Goal: Transaction & Acquisition: Subscribe to service/newsletter

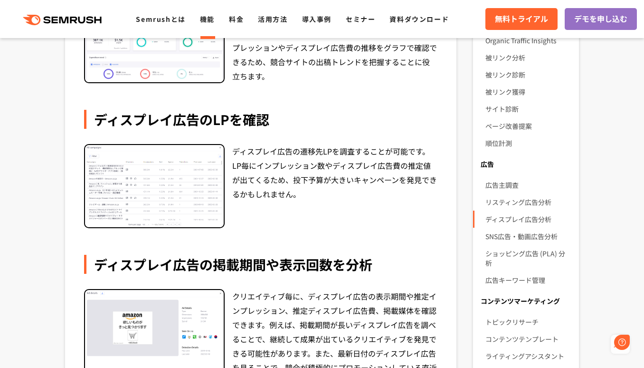
scroll to position [260, 0]
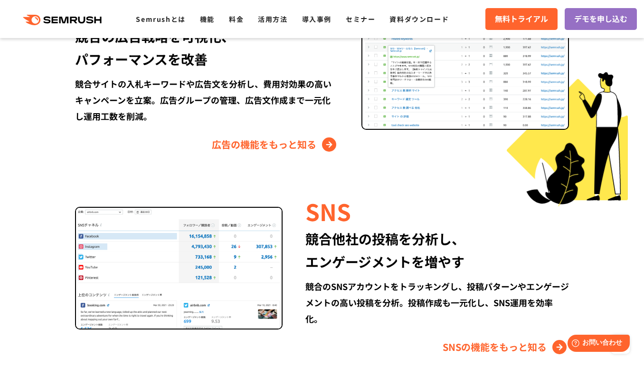
scroll to position [1164, 0]
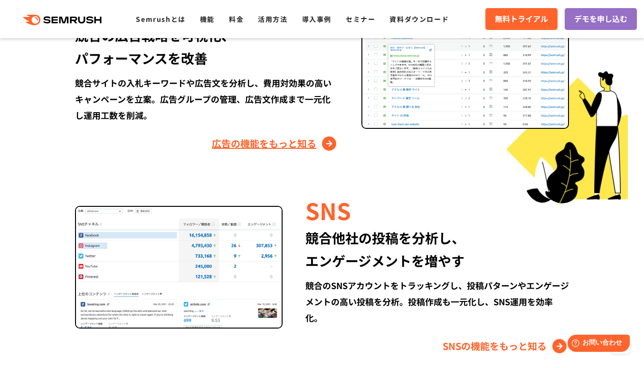
click at [256, 139] on link "広告の機能をもっと知る" at bounding box center [275, 143] width 127 height 15
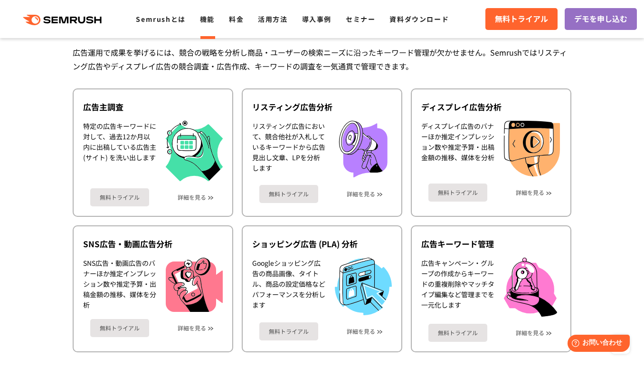
scroll to position [878, 0]
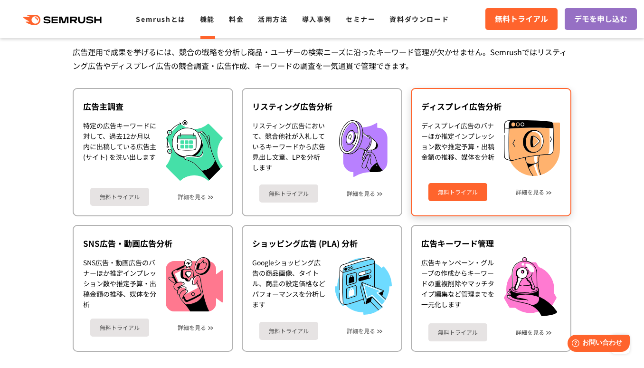
click at [457, 197] on link "無料トライアル" at bounding box center [458, 192] width 59 height 18
